Goal: Transaction & Acquisition: Subscribe to service/newsletter

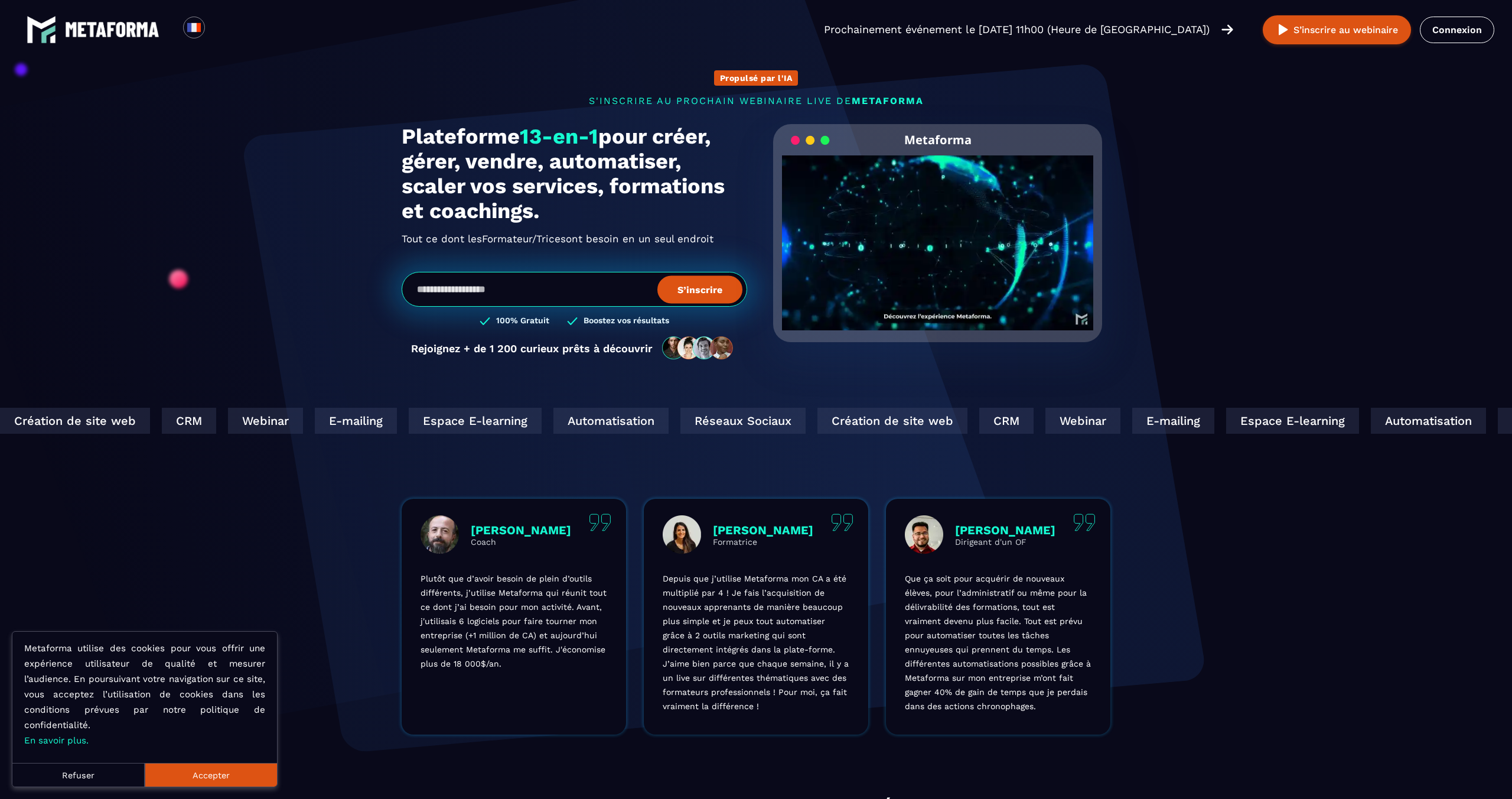
click at [523, 288] on input "email" at bounding box center [574, 289] width 346 height 35
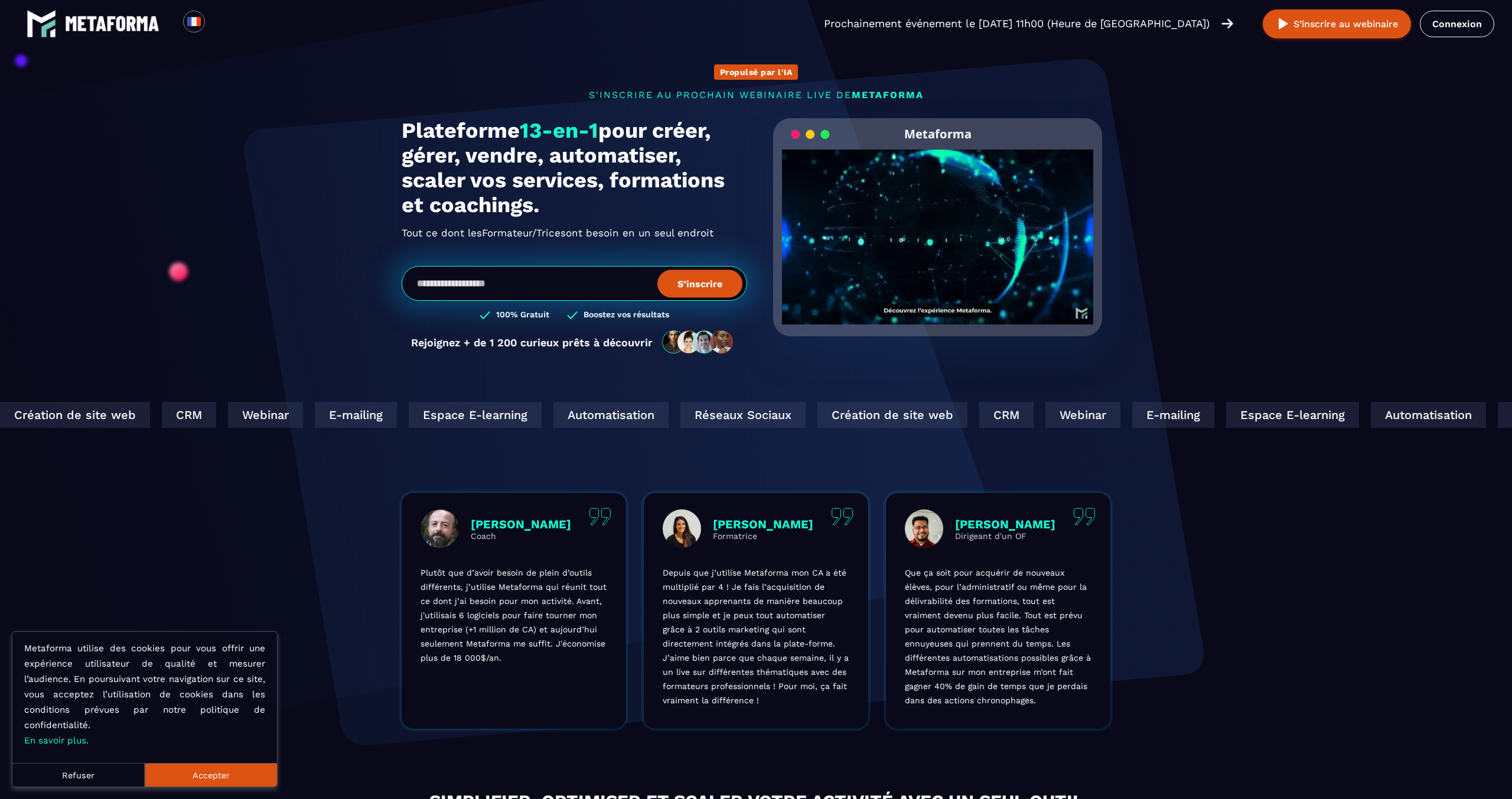
click at [523, 286] on input "email" at bounding box center [574, 283] width 346 height 35
type input "**********"
click at [729, 278] on button "S’inscrire" at bounding box center [700, 283] width 85 height 28
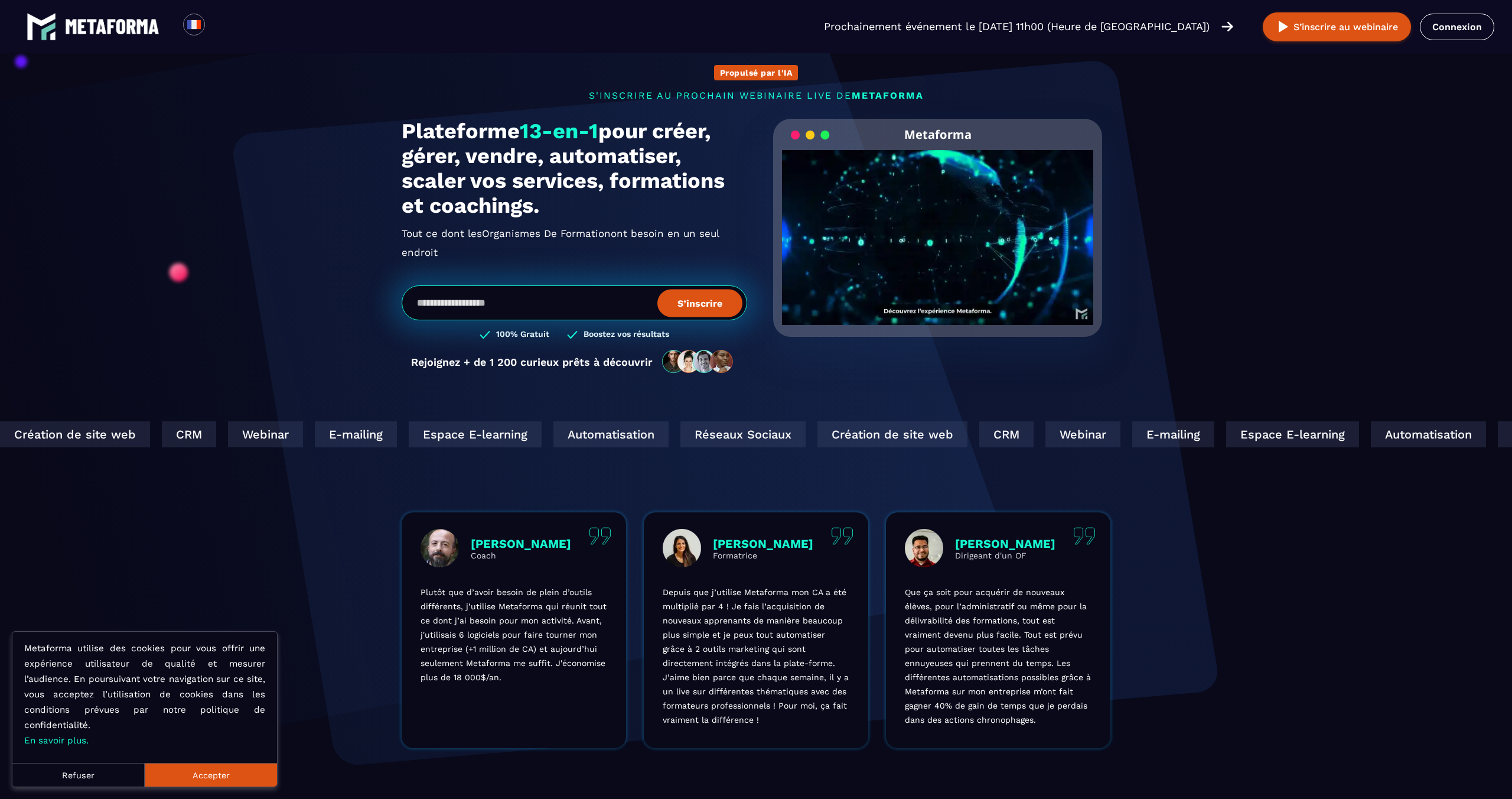
scroll to position [0, 0]
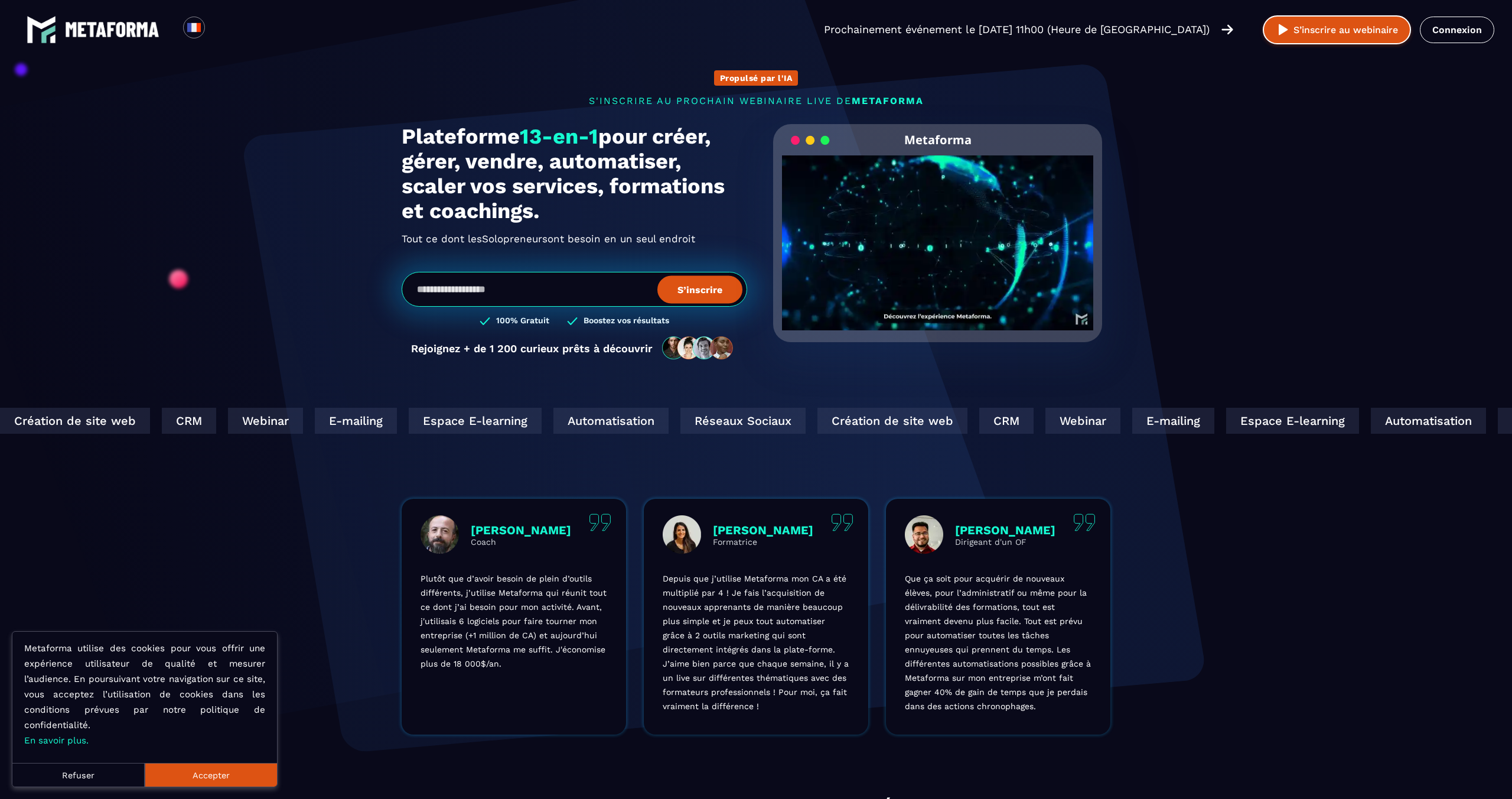
click at [1357, 21] on button "S’inscrire au webinaire" at bounding box center [1337, 30] width 148 height 29
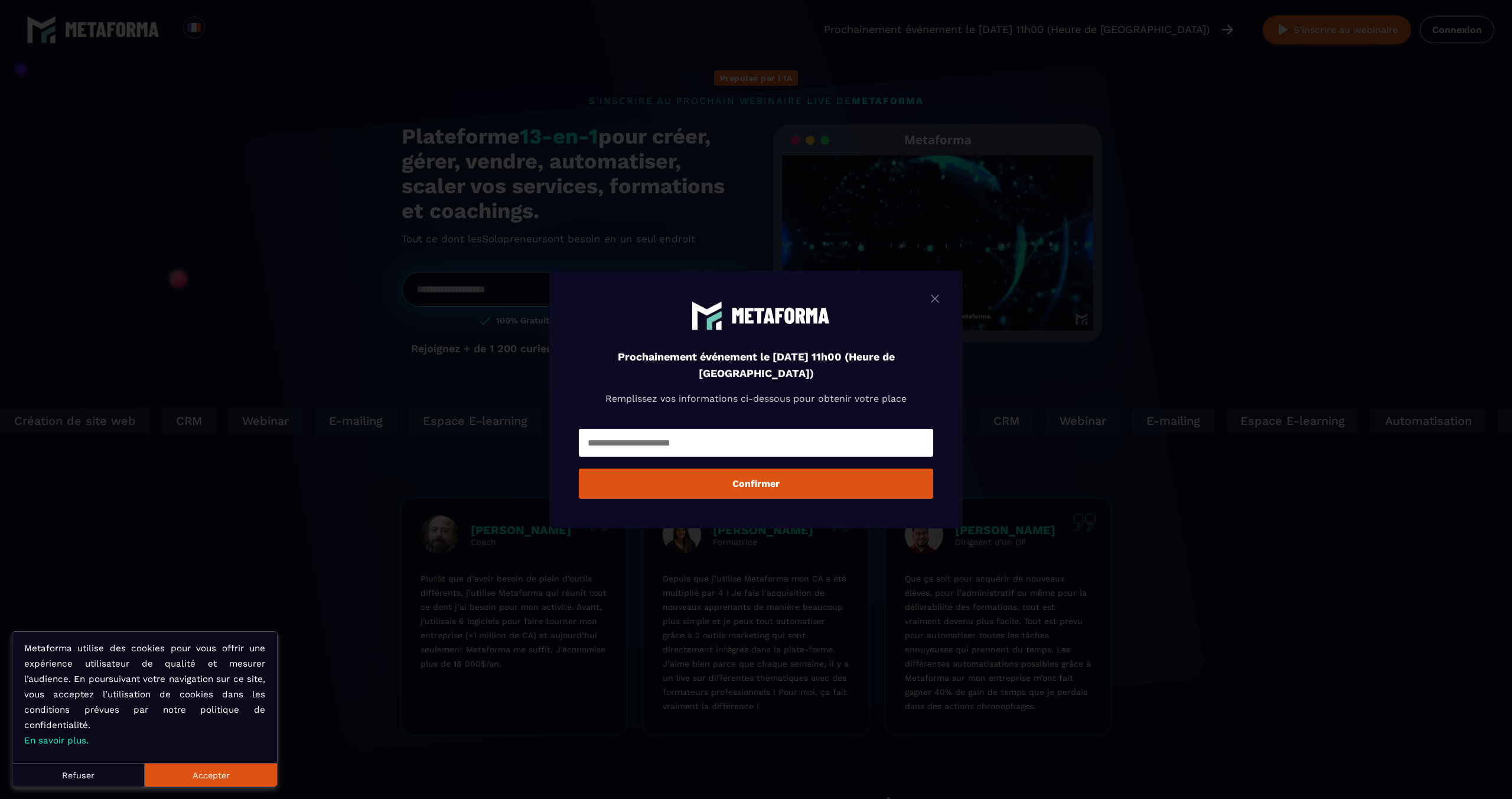
click at [800, 462] on form "Confirmer" at bounding box center [756, 462] width 355 height 73
click at [793, 448] on input "Modal window" at bounding box center [756, 442] width 355 height 28
type input "**********"
click at [770, 486] on button "Confirmer" at bounding box center [756, 483] width 355 height 30
click at [932, 293] on img "Modal window" at bounding box center [935, 299] width 14 height 14
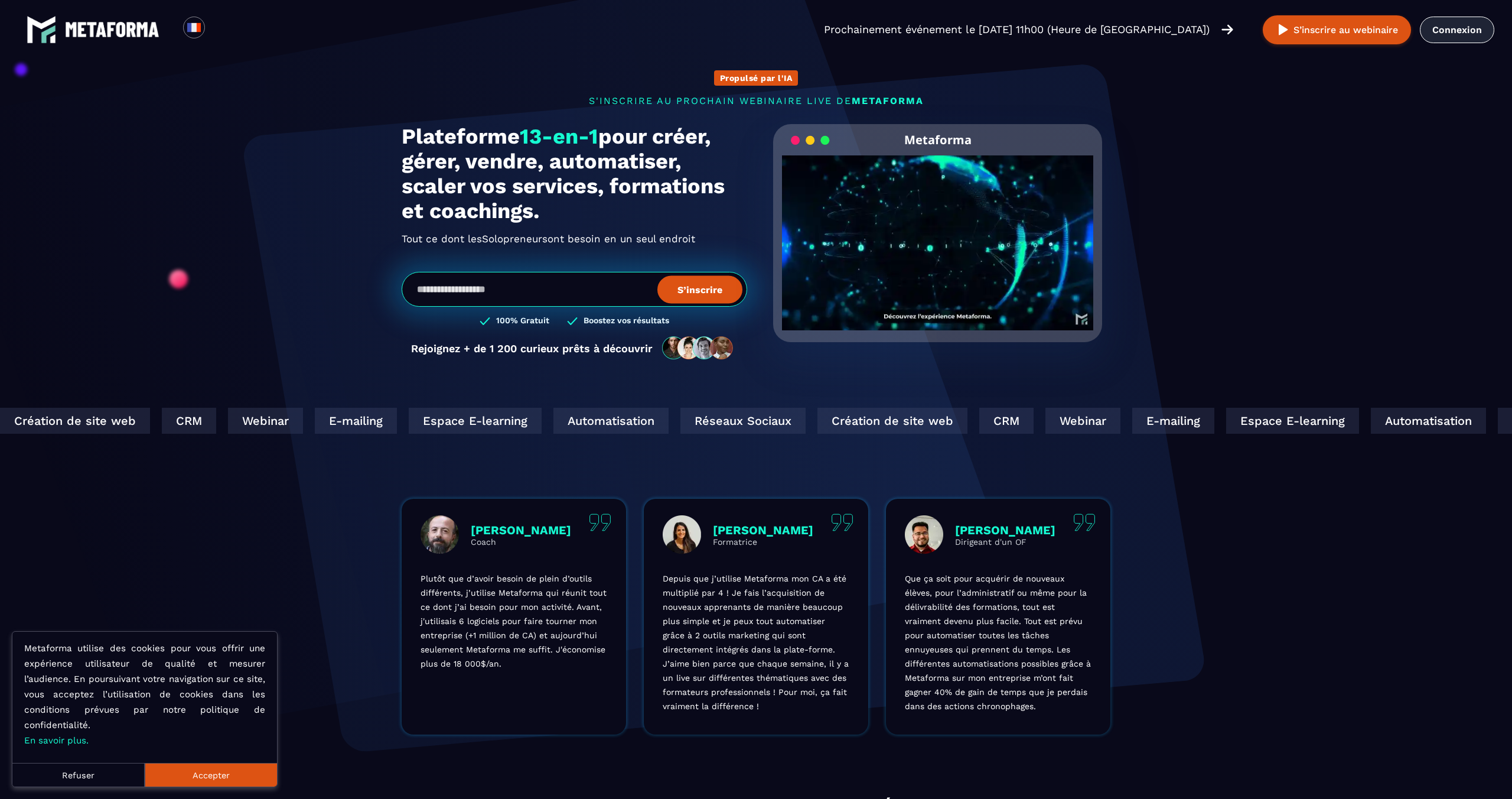
click at [1451, 33] on link "Connexion" at bounding box center [1457, 29] width 74 height 26
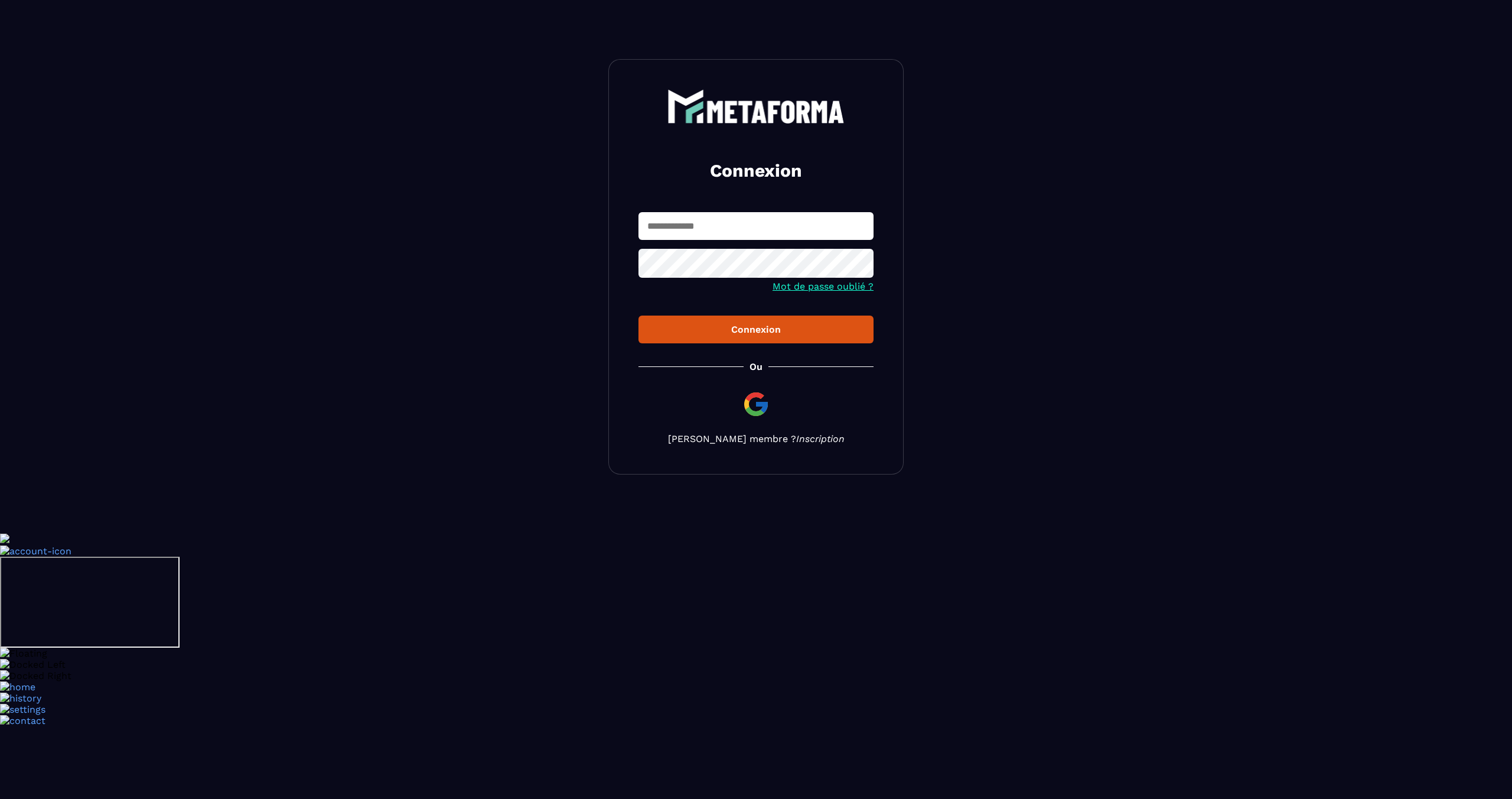
click at [798, 443] on link "Inscription" at bounding box center [821, 439] width 49 height 11
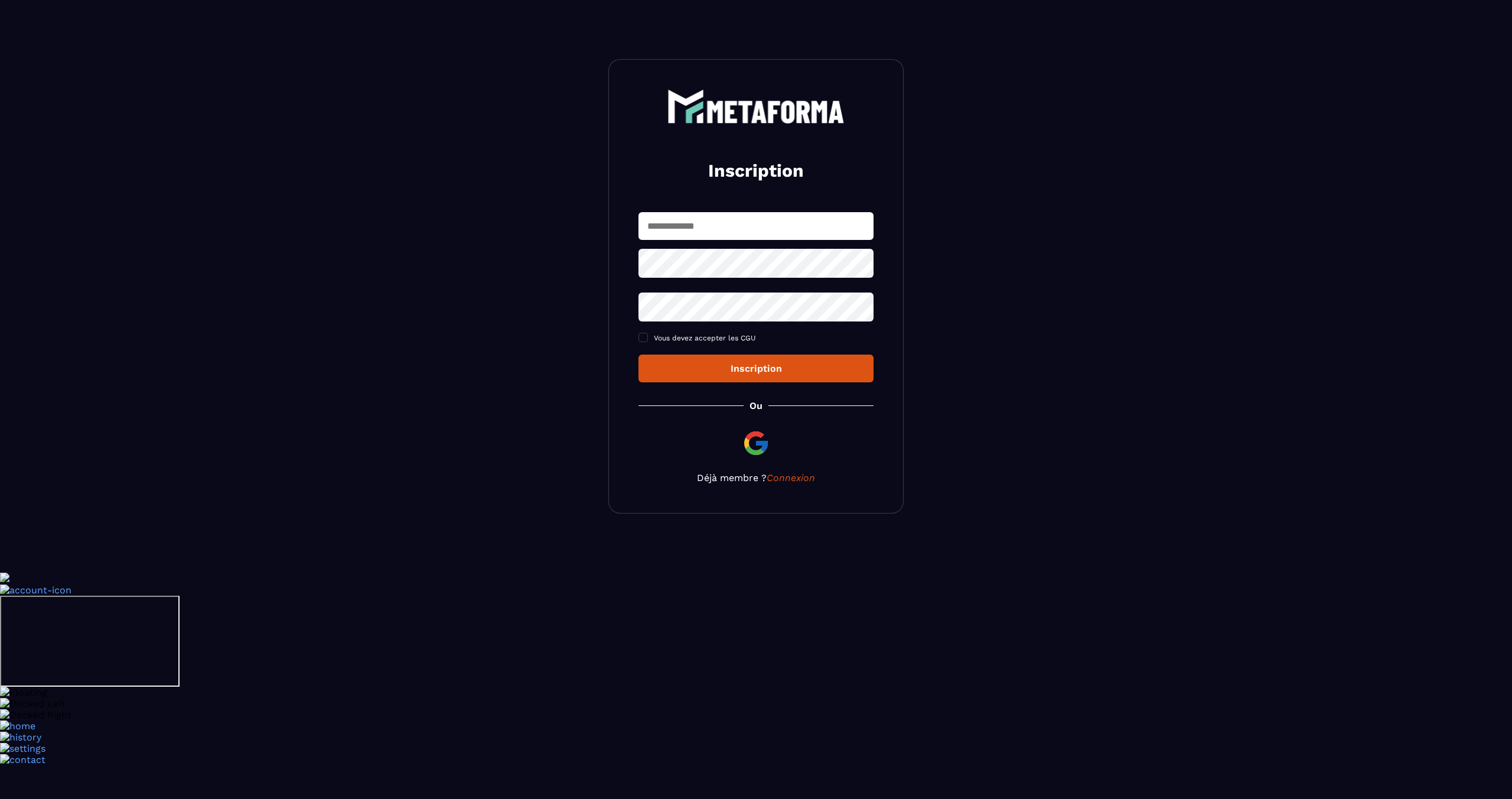
click at [707, 225] on input "text" at bounding box center [756, 226] width 235 height 28
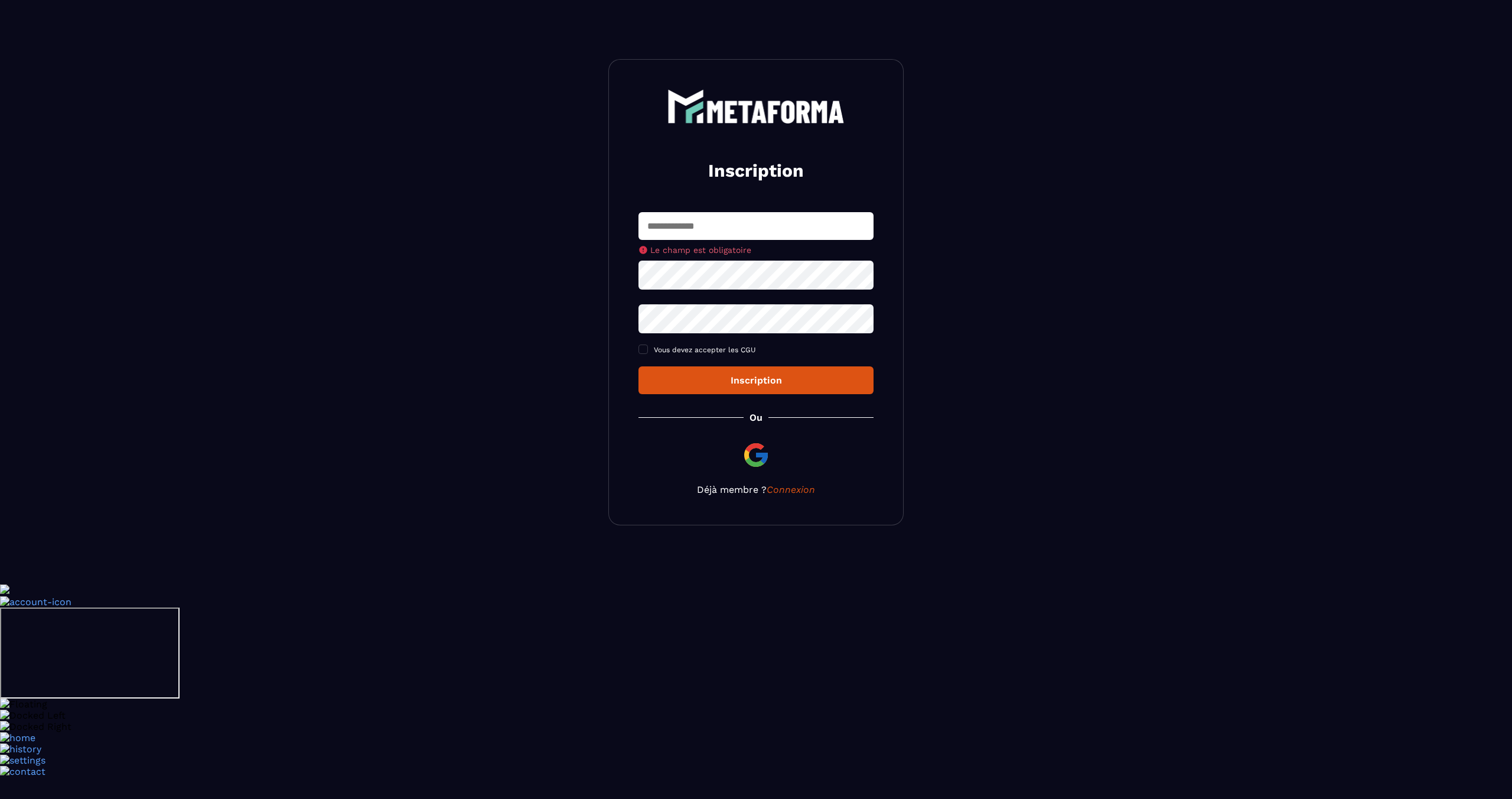
click at [762, 444] on img at bounding box center [756, 454] width 28 height 28
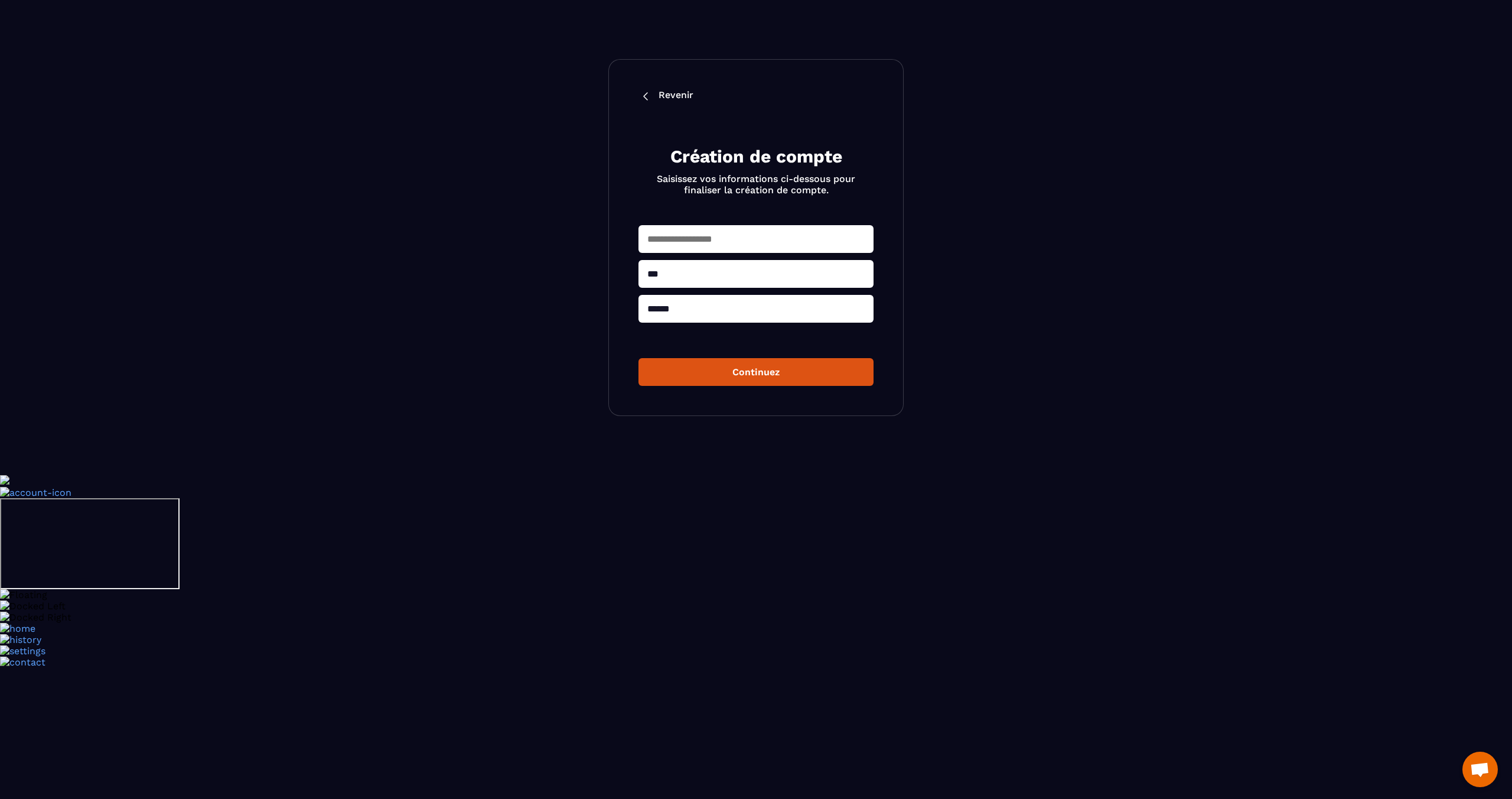
click at [695, 245] on input "text" at bounding box center [756, 238] width 235 height 28
type input "*"
type input "**********"
click at [720, 373] on button "Continuez" at bounding box center [756, 372] width 235 height 28
